Goal: Subscribe to service/newsletter

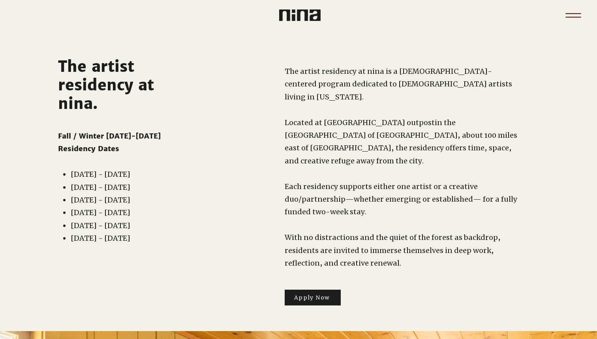
click at [574, 12] on icon "Menu" at bounding box center [573, 16] width 28 height 28
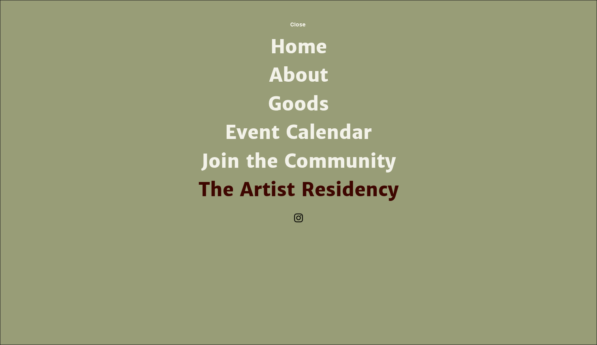
click at [316, 72] on link "About" at bounding box center [298, 75] width 206 height 28
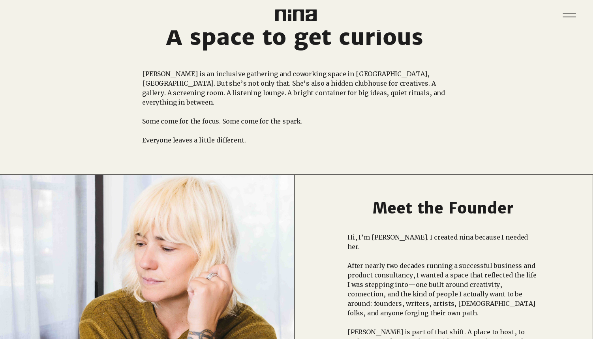
scroll to position [0, 4]
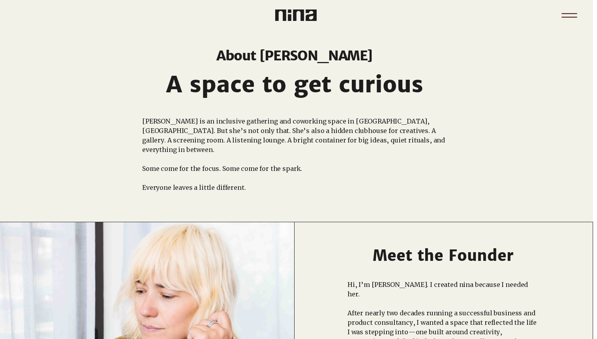
click at [570, 12] on icon "Menu" at bounding box center [569, 16] width 28 height 28
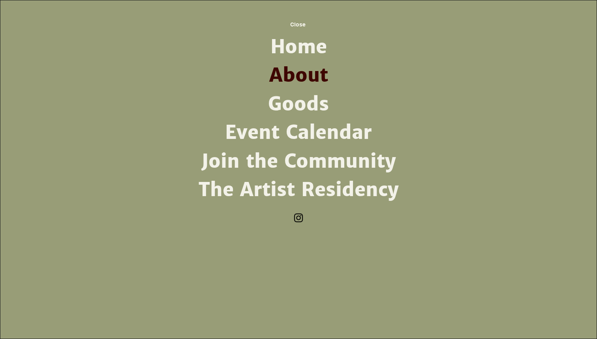
scroll to position [0, 0]
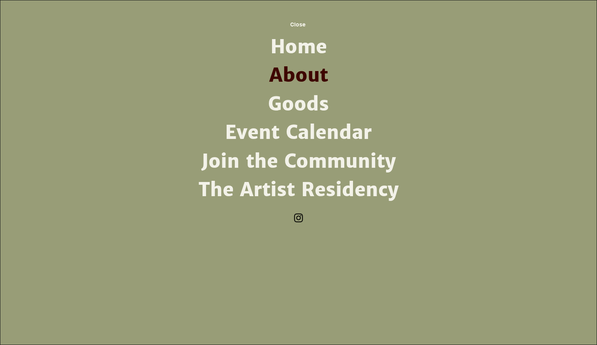
click at [308, 99] on link "Goods" at bounding box center [298, 104] width 206 height 28
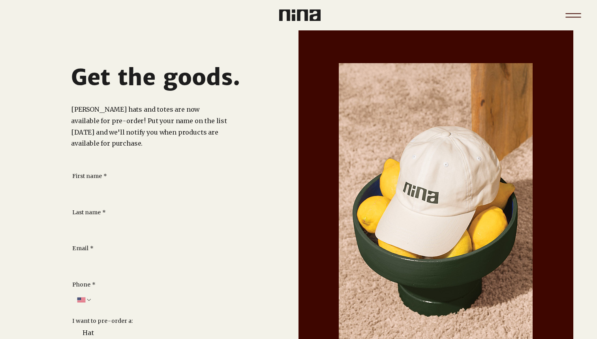
click at [571, 15] on icon "Menu" at bounding box center [573, 16] width 28 height 28
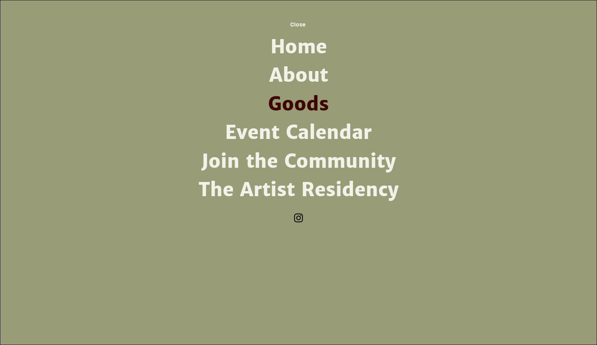
click at [296, 159] on link "Join the Community" at bounding box center [298, 161] width 206 height 28
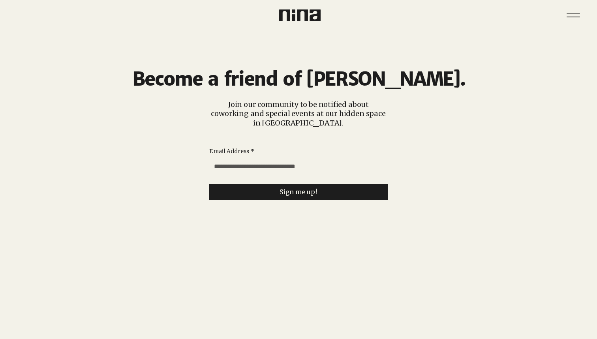
click at [238, 162] on input "Email Address *" at bounding box center [296, 167] width 174 height 16
type input "**********"
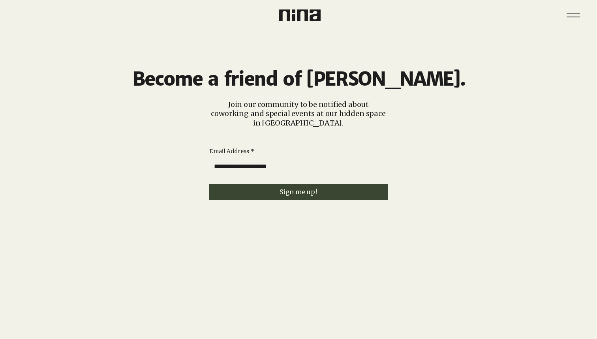
click at [276, 193] on button "Sign me up!" at bounding box center [298, 192] width 178 height 16
